Goal: Information Seeking & Learning: Check status

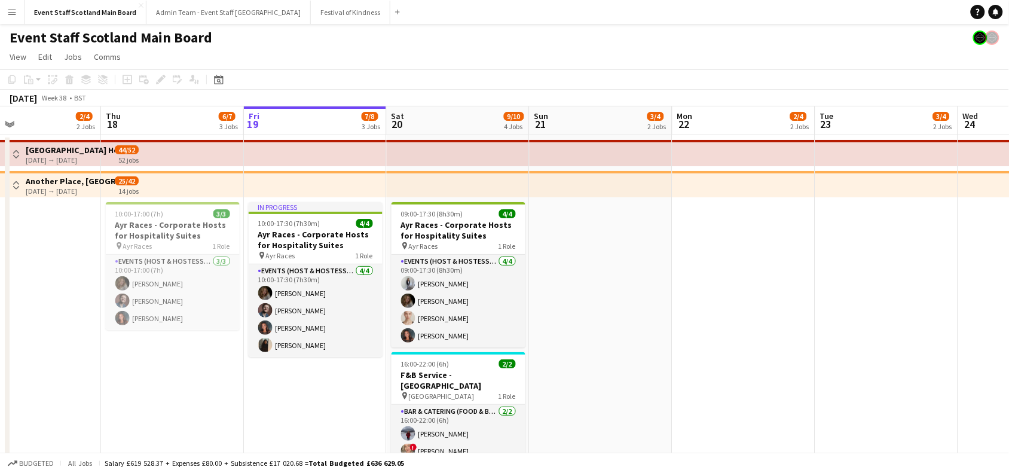
drag, startPoint x: 61, startPoint y: 385, endPoint x: 160, endPoint y: 383, distance: 99.3
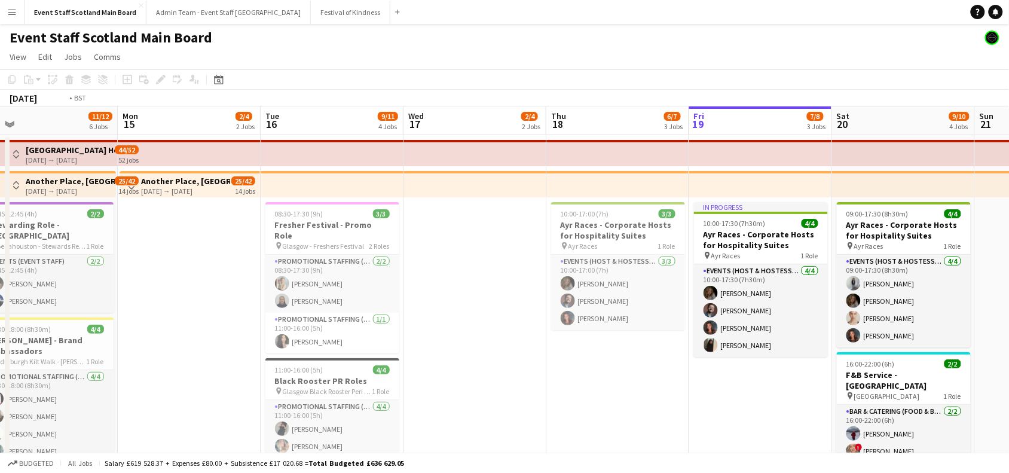
drag, startPoint x: 114, startPoint y: 402, endPoint x: 806, endPoint y: 390, distance: 692.0
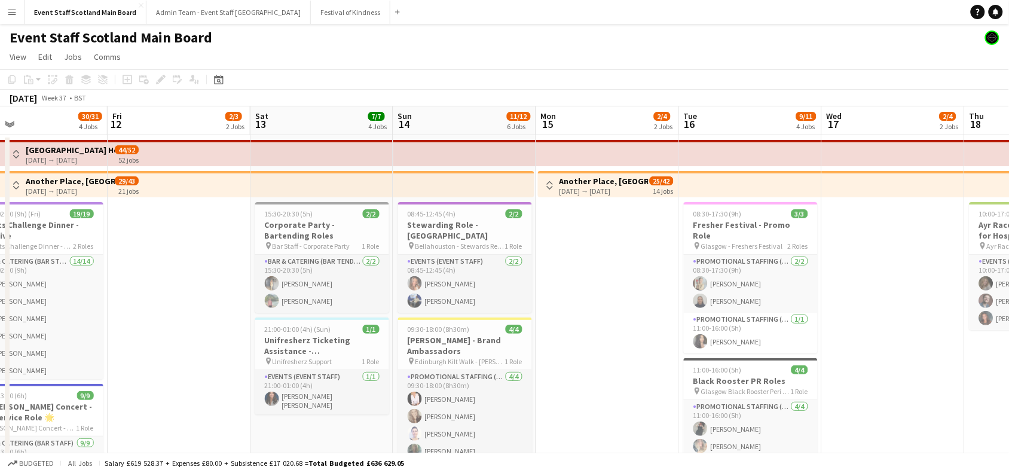
scroll to position [0, 291]
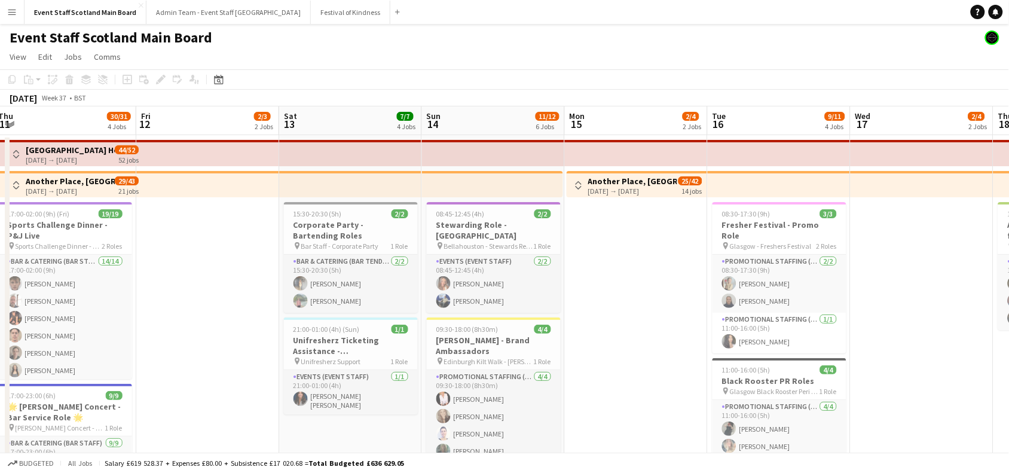
drag, startPoint x: 456, startPoint y: 258, endPoint x: 945, endPoint y: 298, distance: 490.2
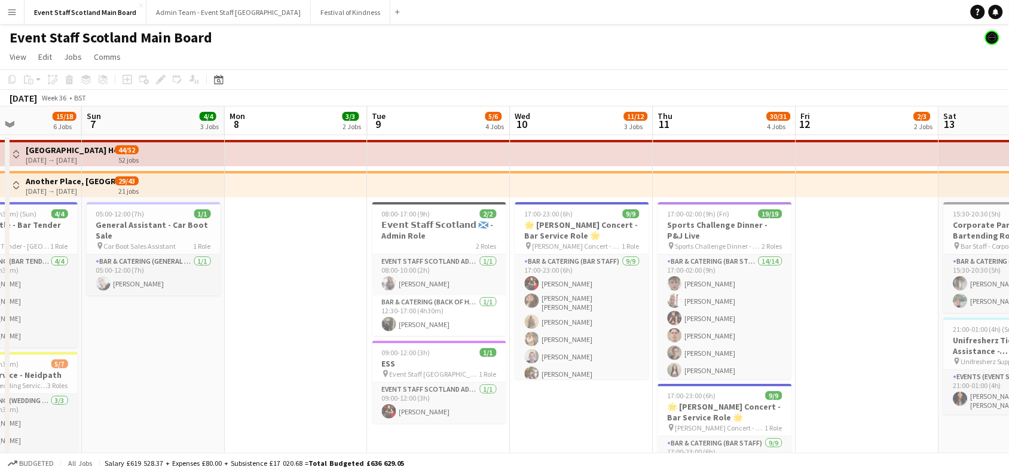
drag, startPoint x: 190, startPoint y: 425, endPoint x: 724, endPoint y: 387, distance: 534.8
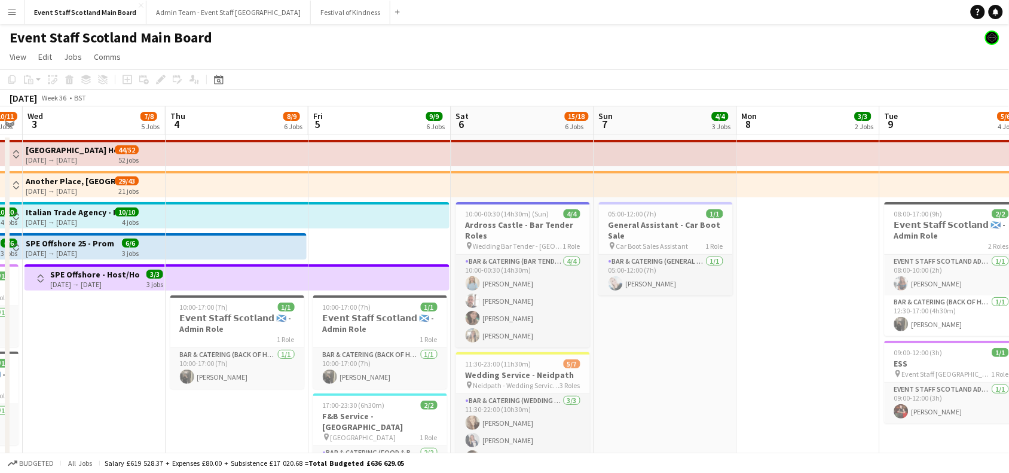
drag, startPoint x: 316, startPoint y: 338, endPoint x: 684, endPoint y: 312, distance: 368.7
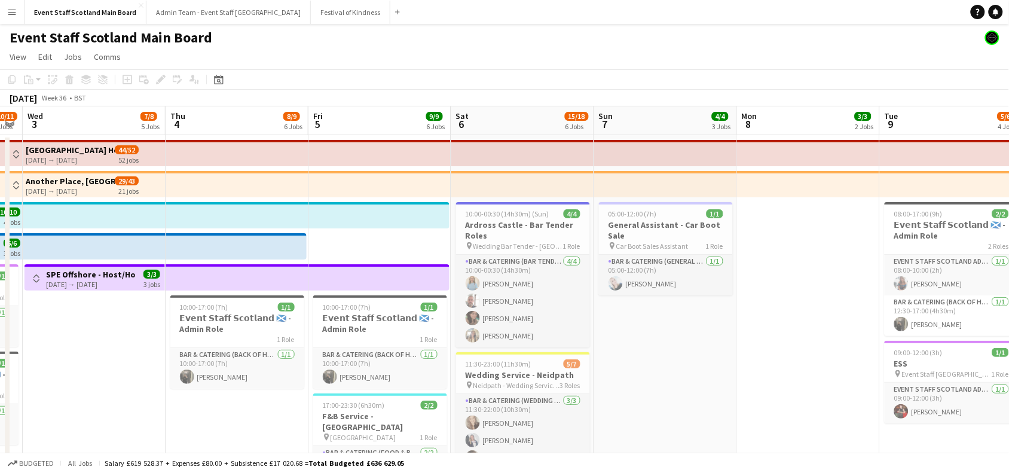
scroll to position [0, 247]
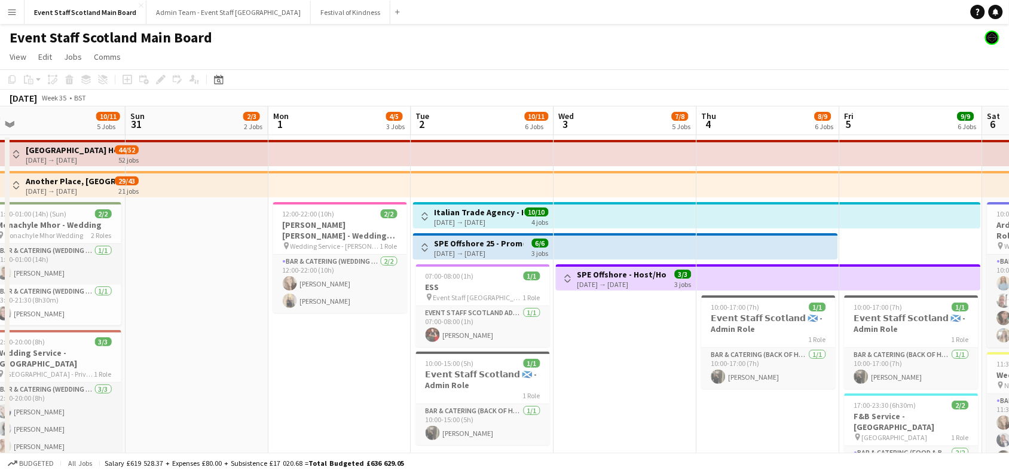
drag, startPoint x: 144, startPoint y: 344, endPoint x: 689, endPoint y: 321, distance: 545.9
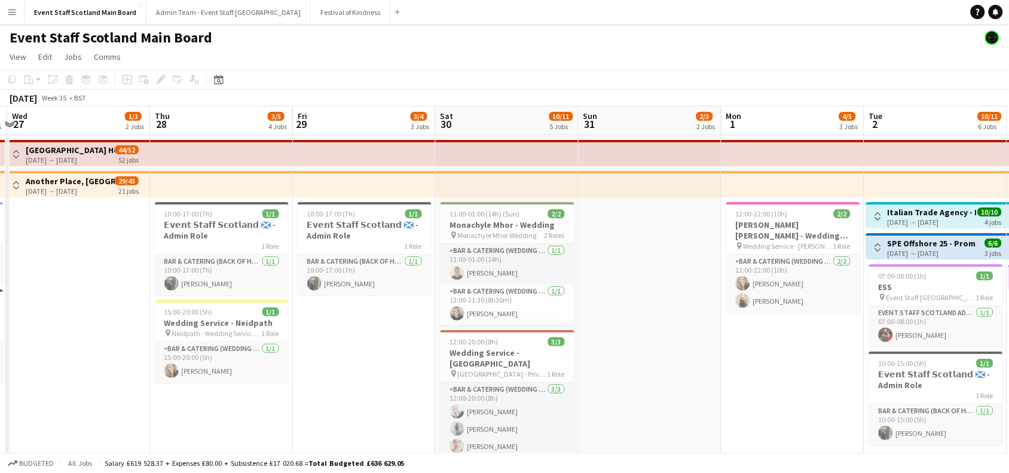
scroll to position [0, 278]
drag, startPoint x: 221, startPoint y: 279, endPoint x: 646, endPoint y: 286, distance: 424.7
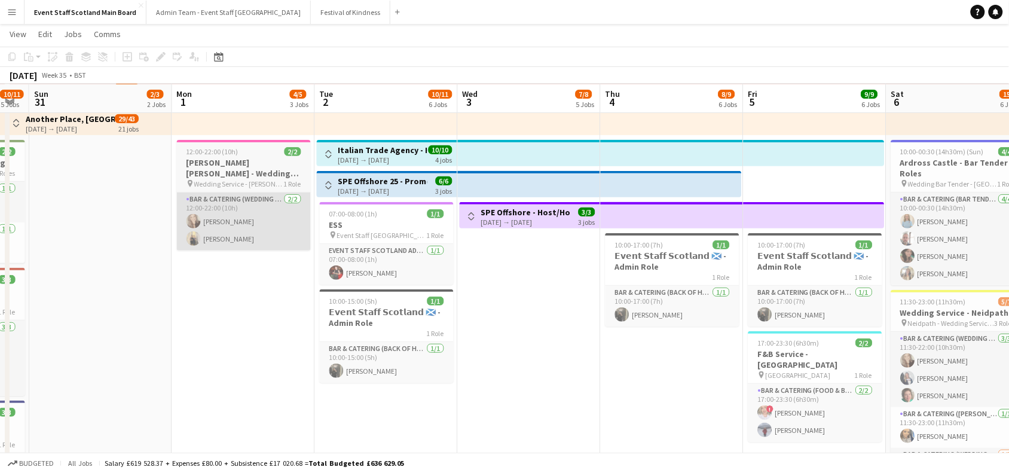
scroll to position [0, 488]
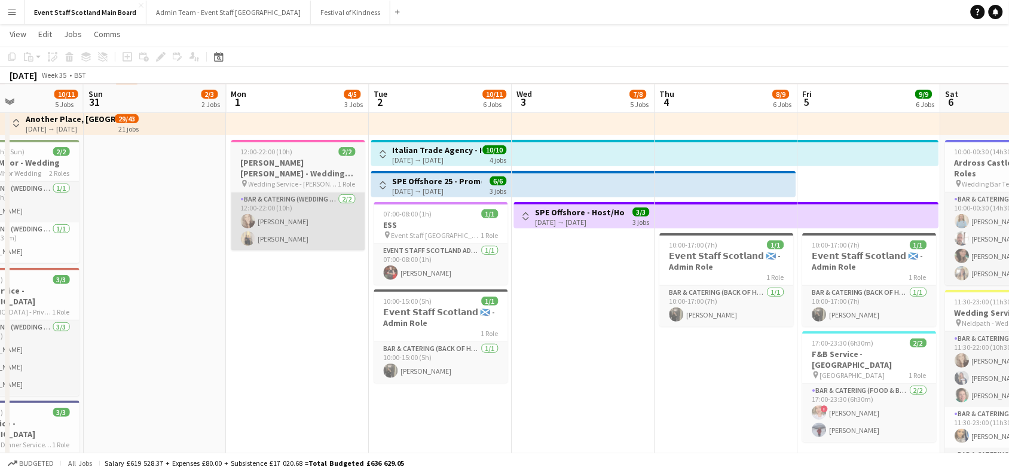
drag, startPoint x: 804, startPoint y: 333, endPoint x: 309, endPoint y: 208, distance: 511.3
click at [309, 208] on app-calendar-viewport "Wed 27 1/3 2 Jobs Thu 28 3/5 4 Jobs Fri 29 3/4 3 Jobs Sat 30 10/11 5 Jobs Sun 3…" at bounding box center [504, 448] width 1009 height 925
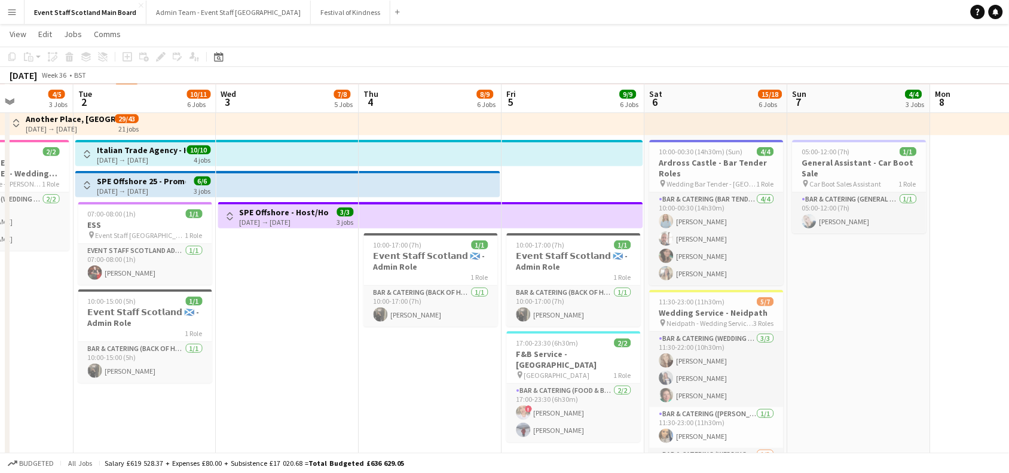
scroll to position [0, 500]
drag, startPoint x: 699, startPoint y: 370, endPoint x: 401, endPoint y: 332, distance: 300.2
click at [401, 332] on app-calendar-viewport "Fri 29 3/4 3 Jobs Sat 30 10/11 5 Jobs Sun 31 2/3 2 Jobs Mon 1 4/5 3 Jobs Tue 2 …" at bounding box center [504, 448] width 1009 height 925
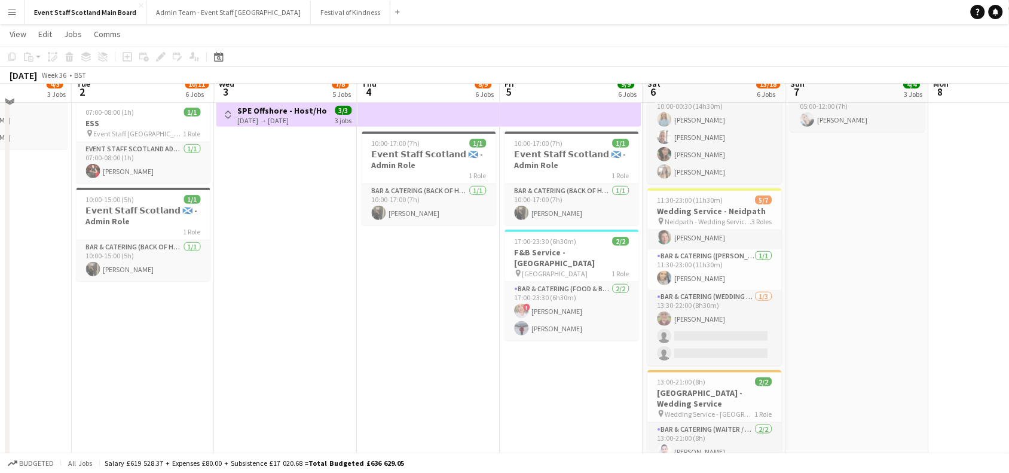
scroll to position [153, 0]
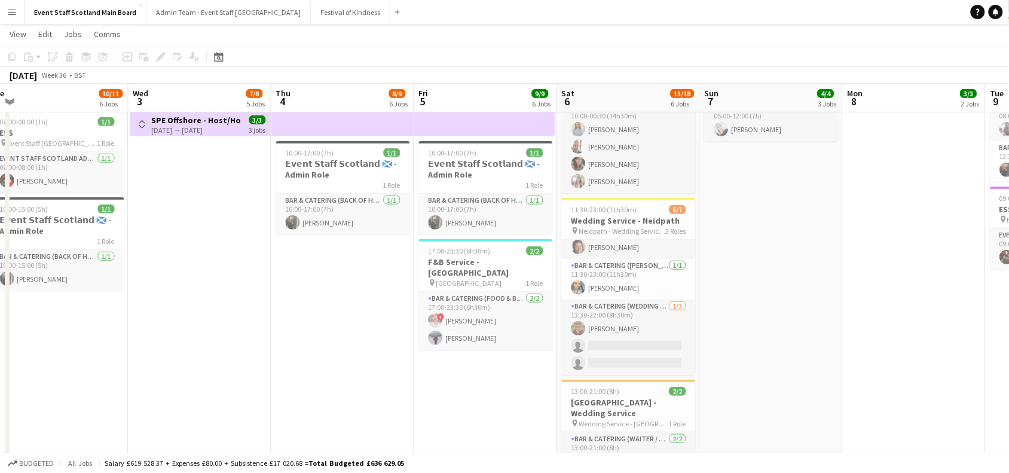
drag, startPoint x: 966, startPoint y: 258, endPoint x: 391, endPoint y: 240, distance: 576.2
click at [391, 240] on app-calendar-viewport "Fri 29 3/4 3 Jobs Sat 30 10/11 5 Jobs Sun 31 2/3 2 Jobs Mon 1 4/5 3 Jobs Tue 2 …" at bounding box center [504, 356] width 1009 height 925
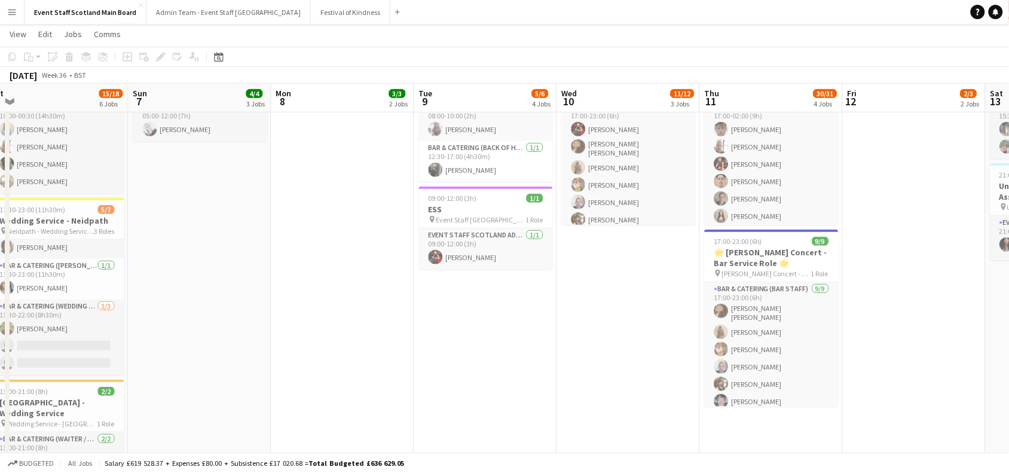
scroll to position [0, 504]
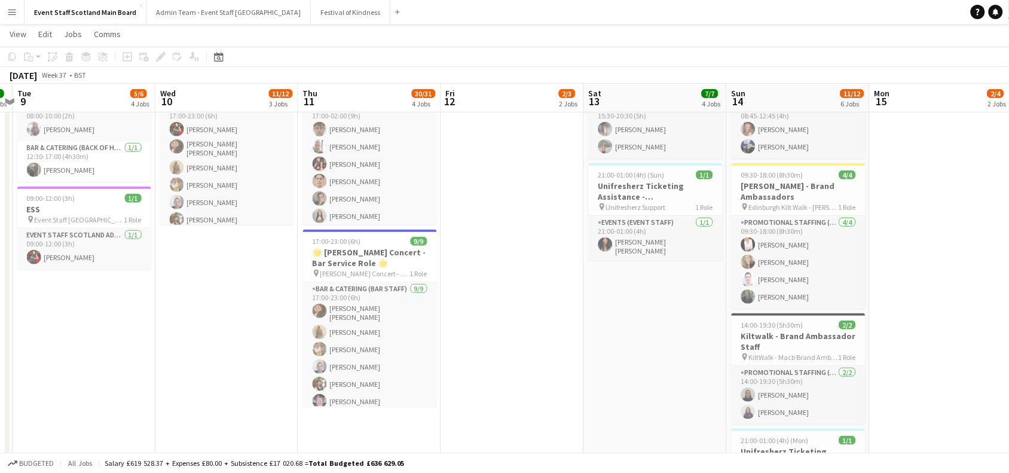
drag, startPoint x: 984, startPoint y: 182, endPoint x: 478, endPoint y: 181, distance: 505.3
click at [478, 181] on app-calendar-viewport "Sat 6 15/18 6 Jobs Sun 7 4/4 3 Jobs Mon 8 3/3 2 Jobs Tue 9 5/6 4 Jobs Wed 10 11…" at bounding box center [504, 356] width 1009 height 925
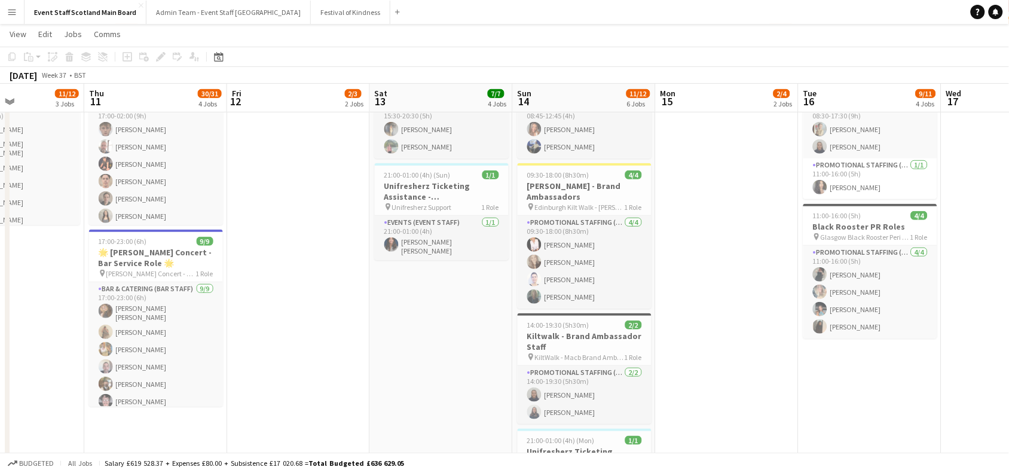
scroll to position [0, 353]
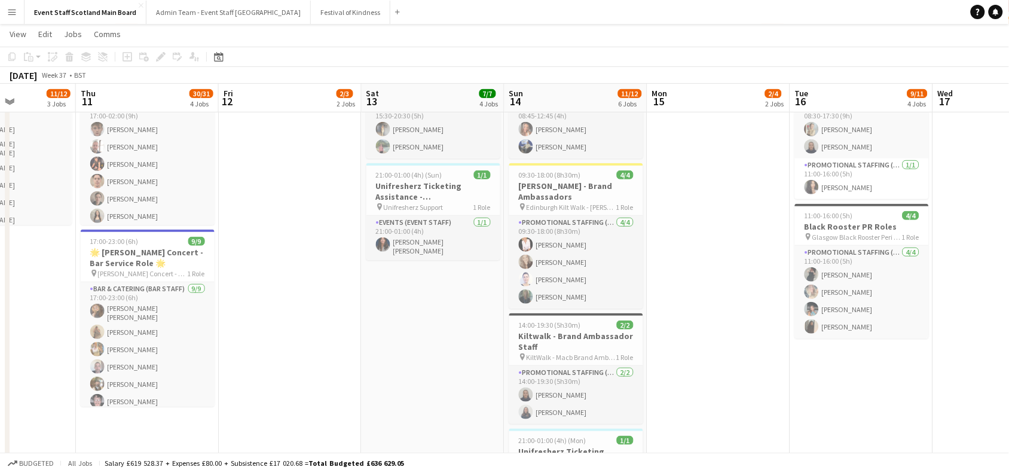
drag, startPoint x: 901, startPoint y: 193, endPoint x: 700, endPoint y: 189, distance: 201.0
click at [700, 189] on app-calendar-viewport "Mon 8 3/3 2 Jobs Tue 9 5/6 4 Jobs Wed 10 11/12 3 Jobs Thu 11 30/31 4 Jobs Fri 1…" at bounding box center [504, 356] width 1009 height 925
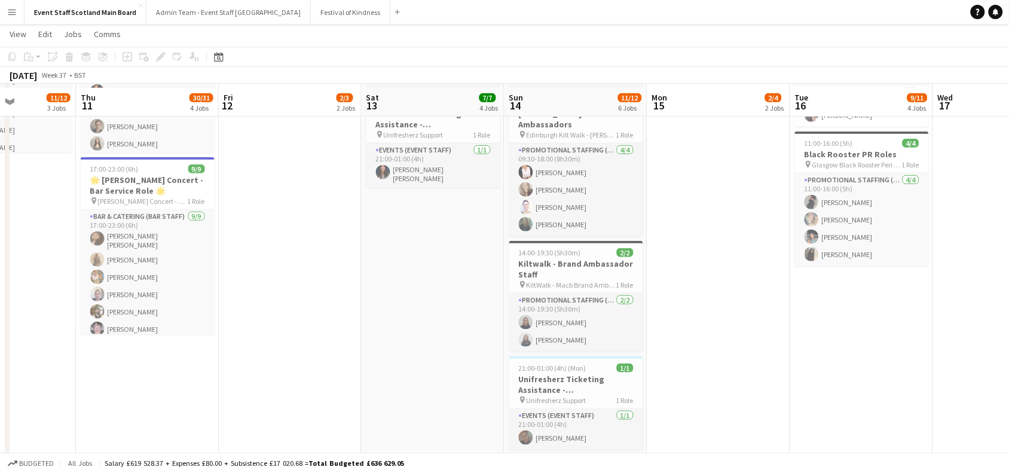
scroll to position [231, 0]
